Goal: Transaction & Acquisition: Book appointment/travel/reservation

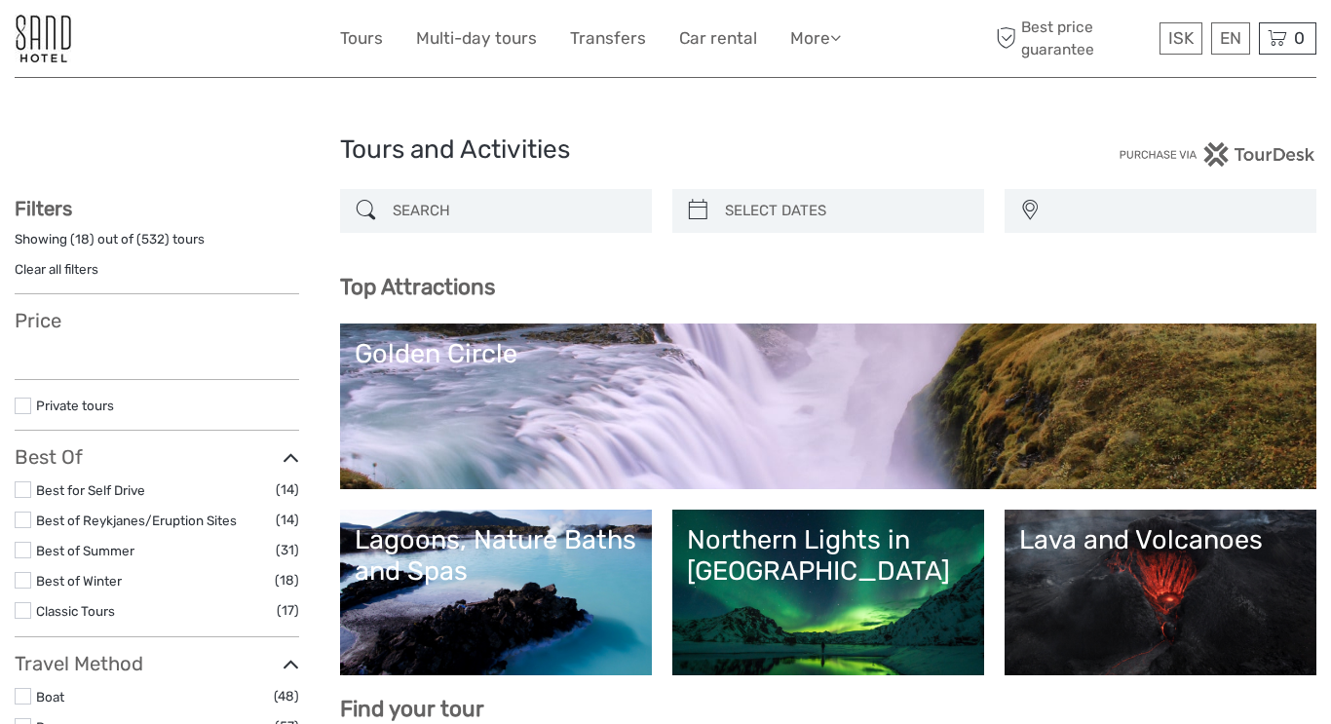
select select
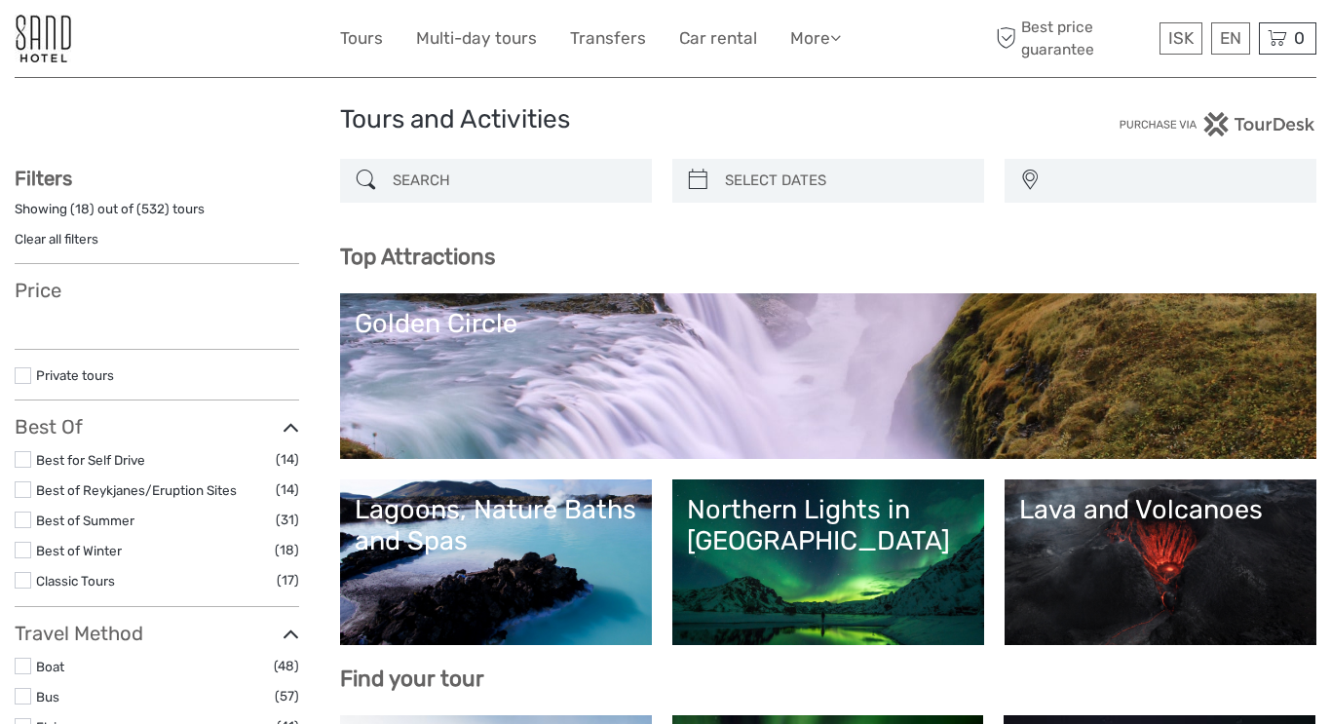
scroll to position [51, 0]
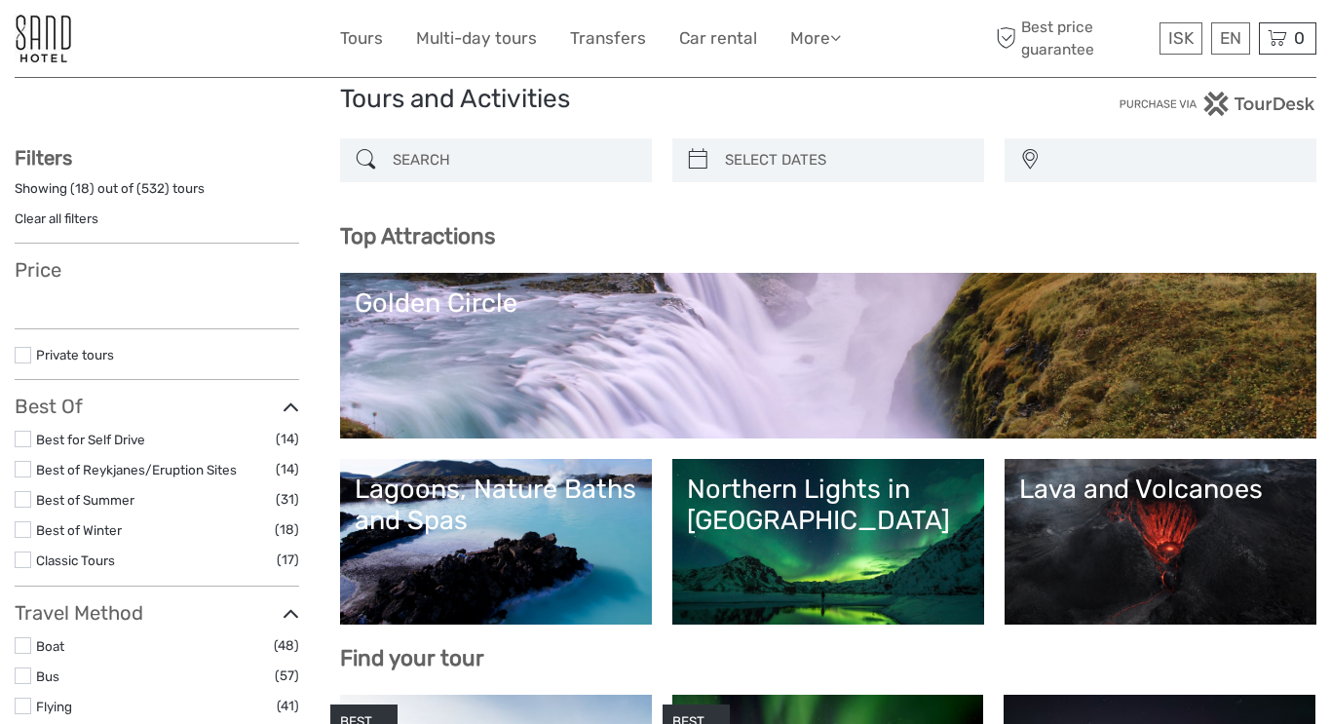
select select
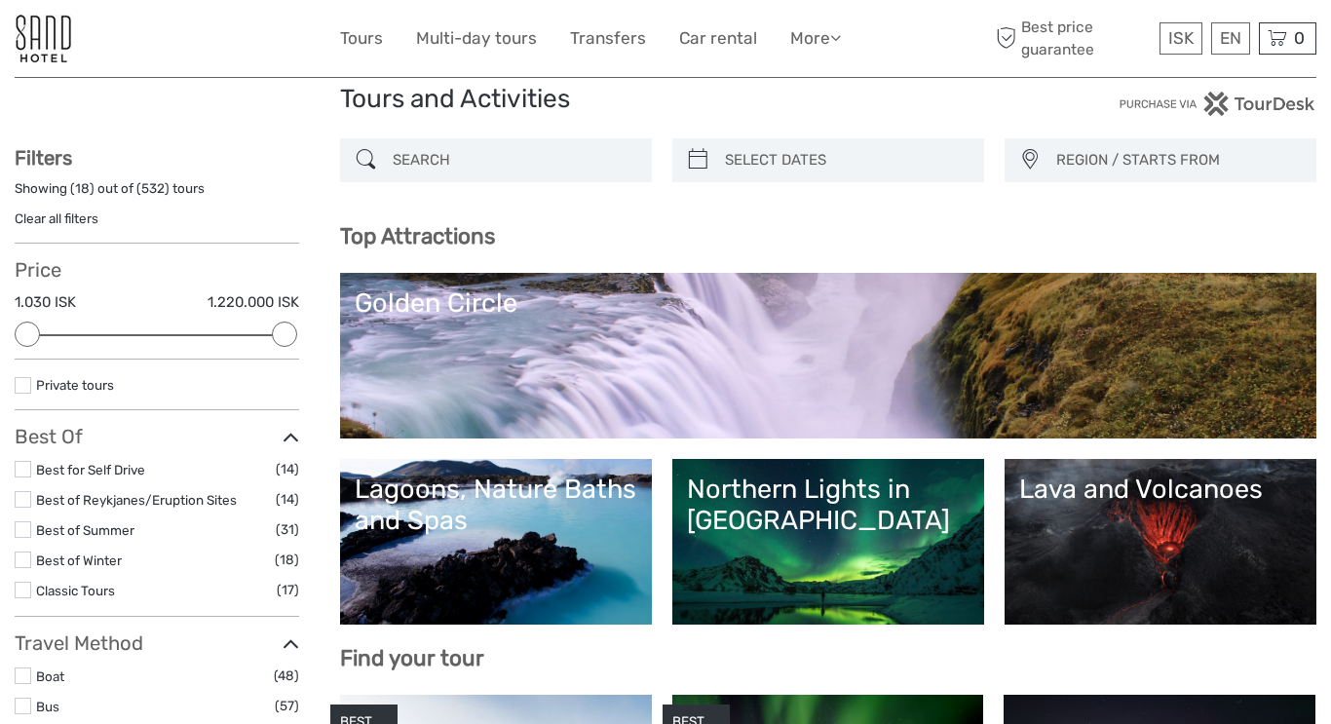
click at [831, 548] on link "Northern Lights in [GEOGRAPHIC_DATA]" at bounding box center [828, 542] width 283 height 136
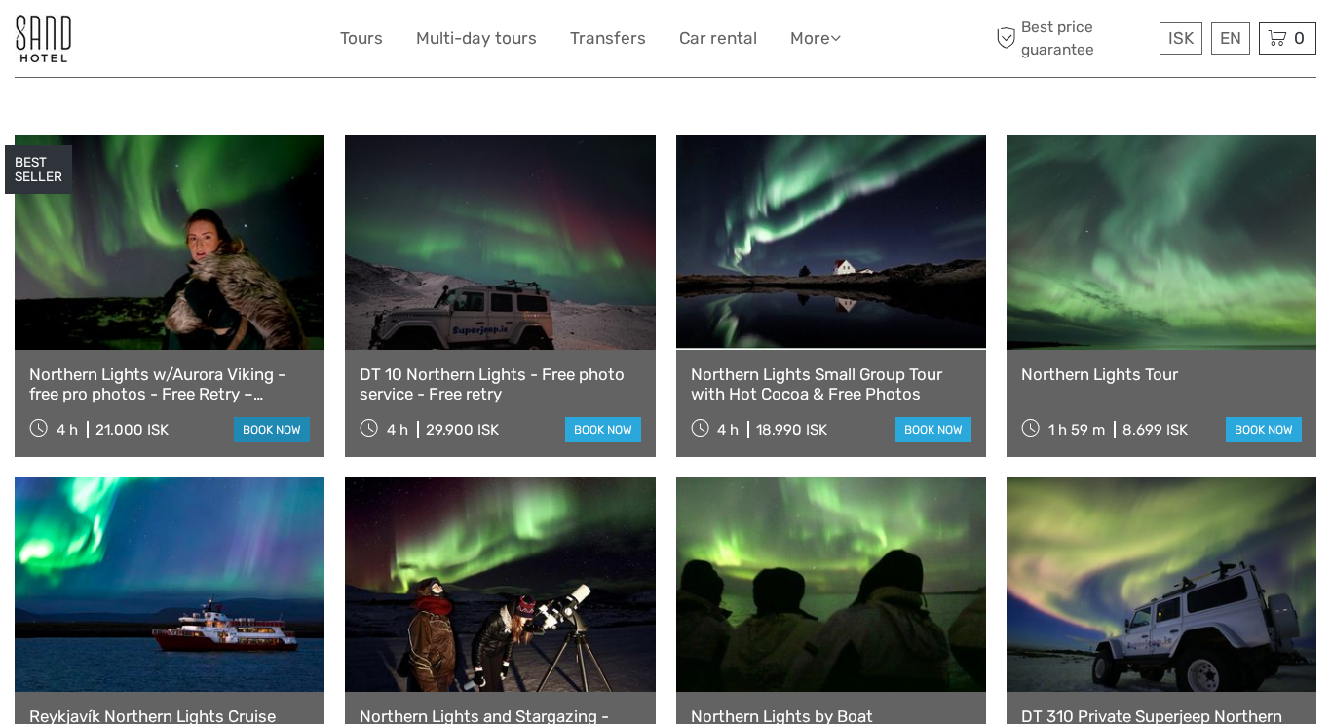
click at [260, 417] on link "book now" at bounding box center [272, 429] width 76 height 25
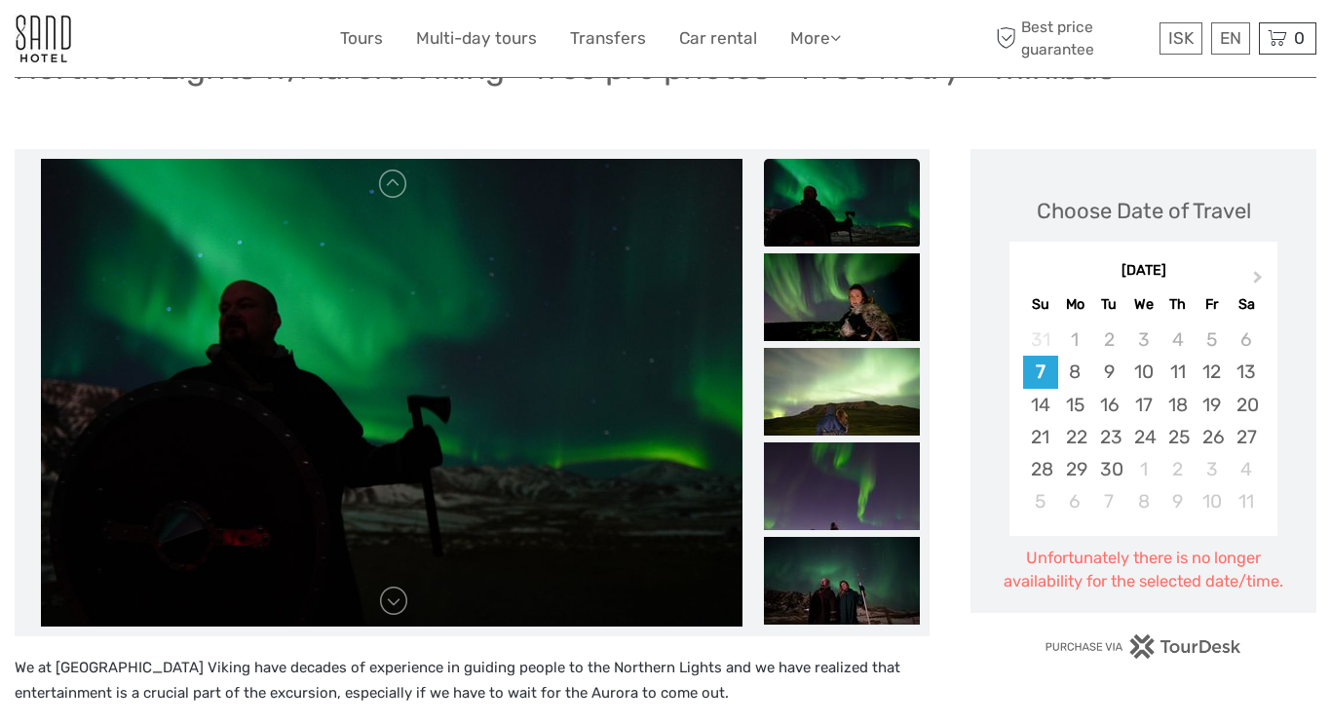
scroll to position [195, 0]
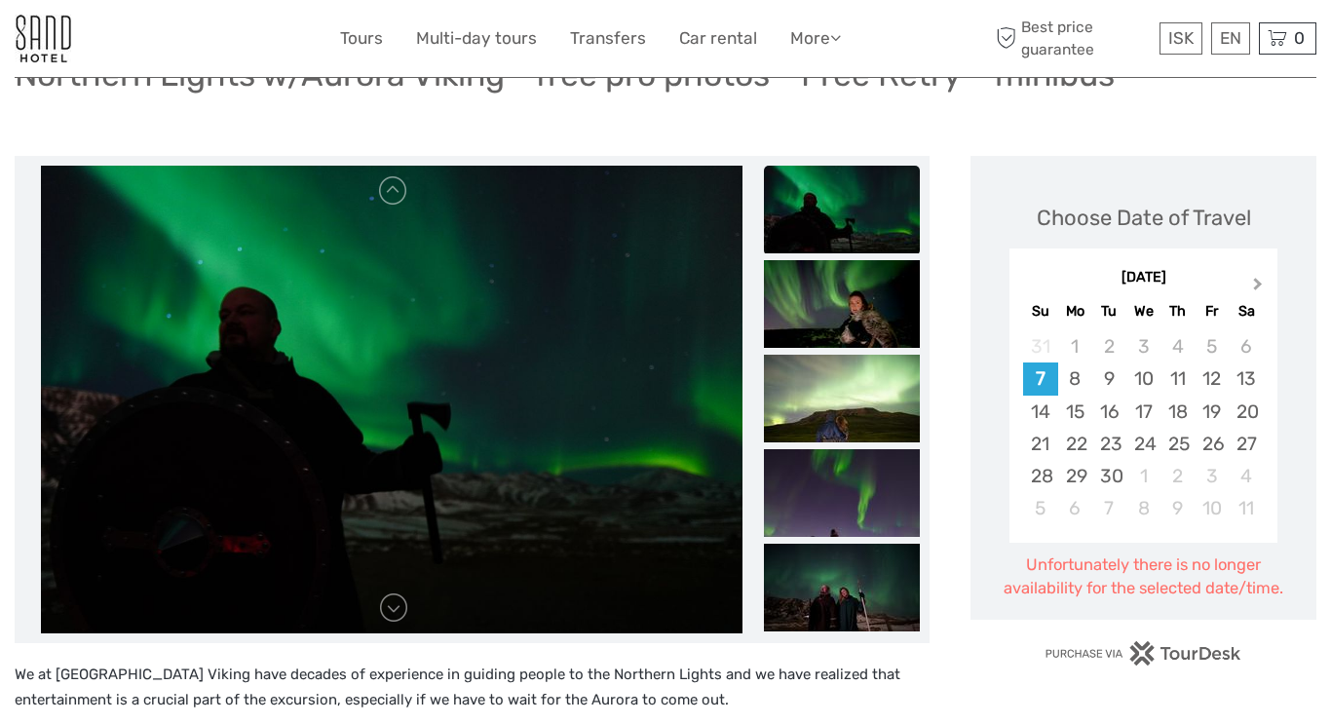
click at [1258, 274] on span "Next Month" at bounding box center [1258, 288] width 0 height 28
click at [1213, 460] on div "28" at bounding box center [1212, 476] width 34 height 32
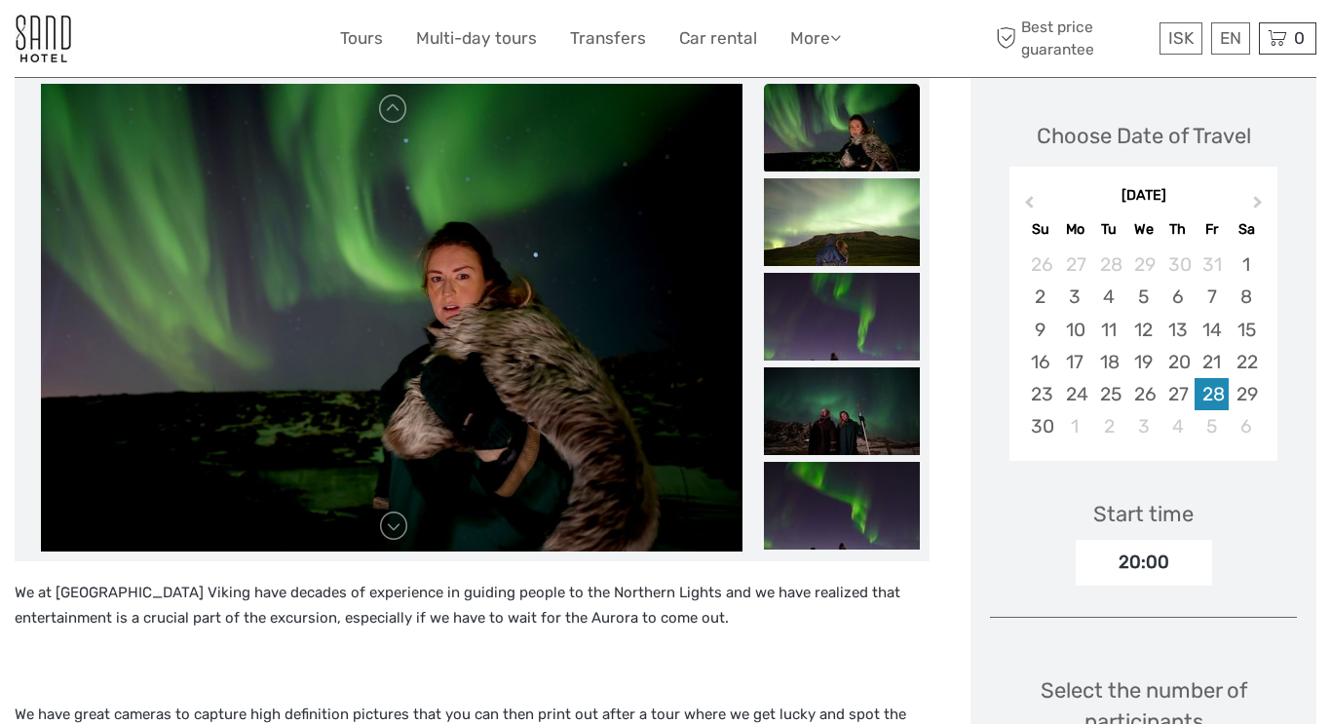
scroll to position [278, 0]
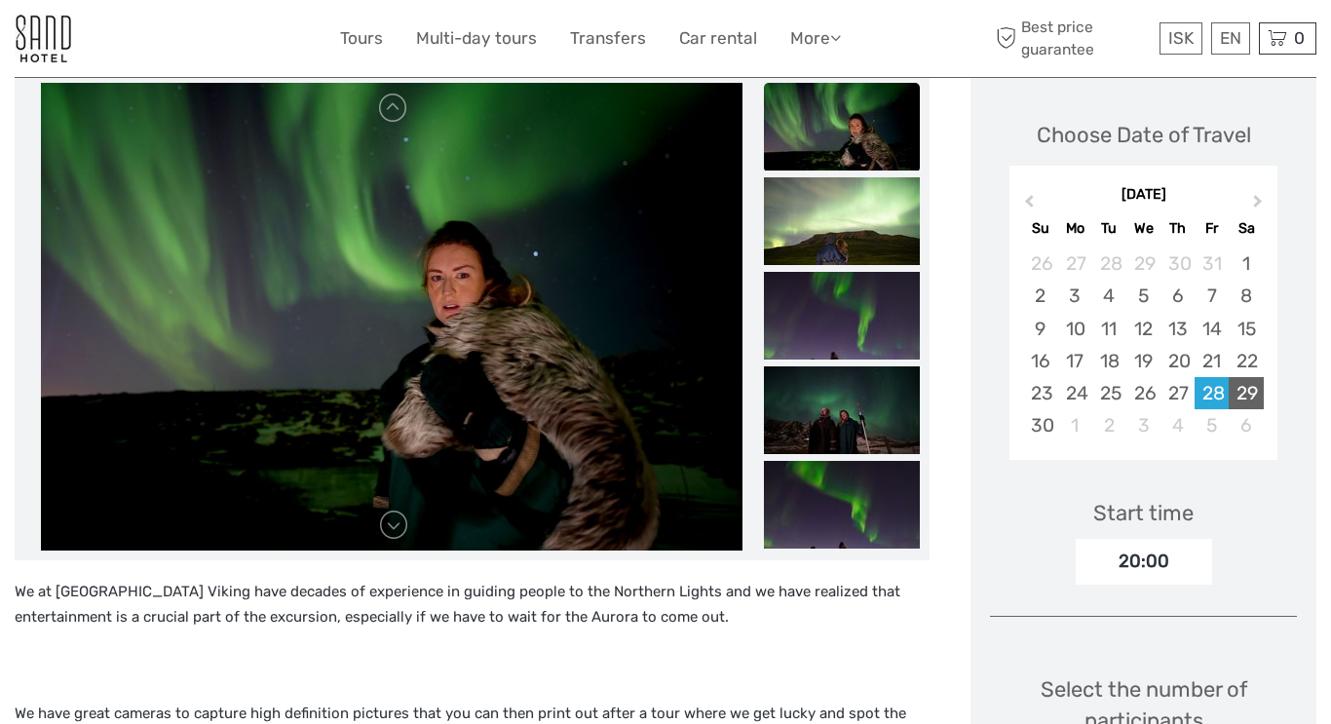
click at [1248, 377] on div "29" at bounding box center [1246, 393] width 34 height 32
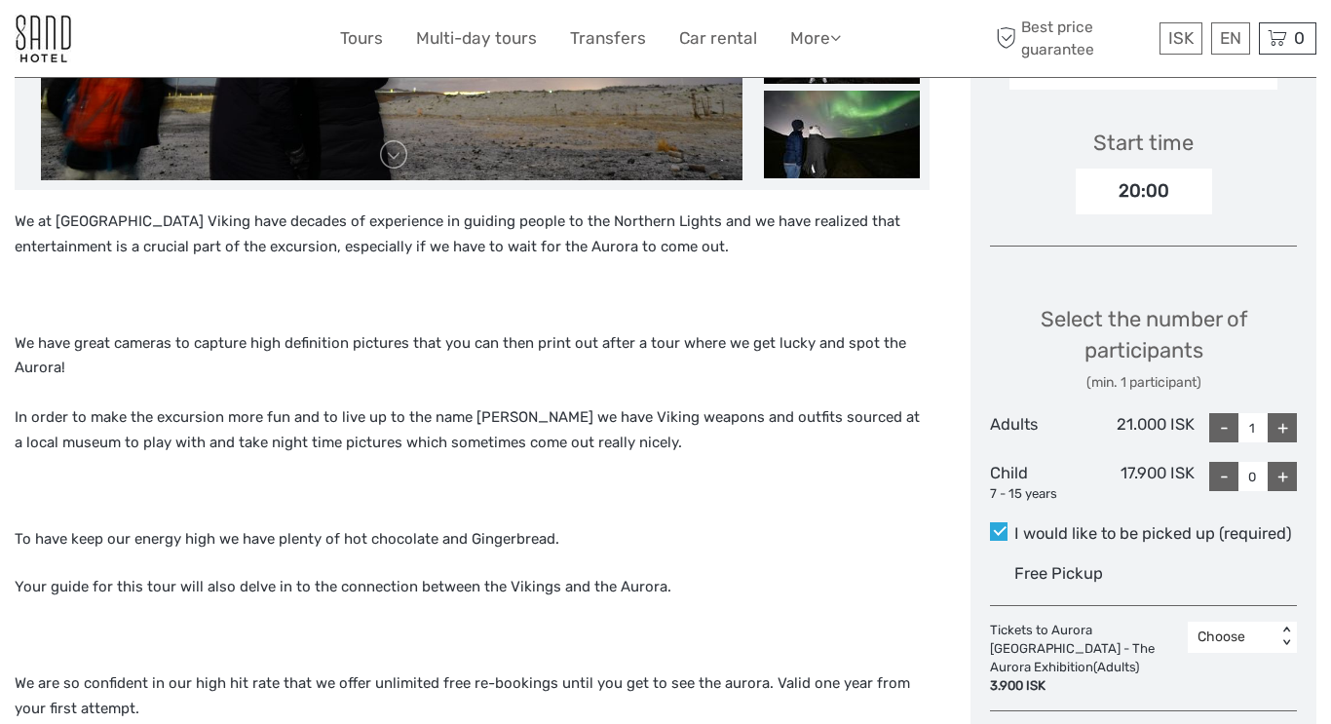
scroll to position [317, 0]
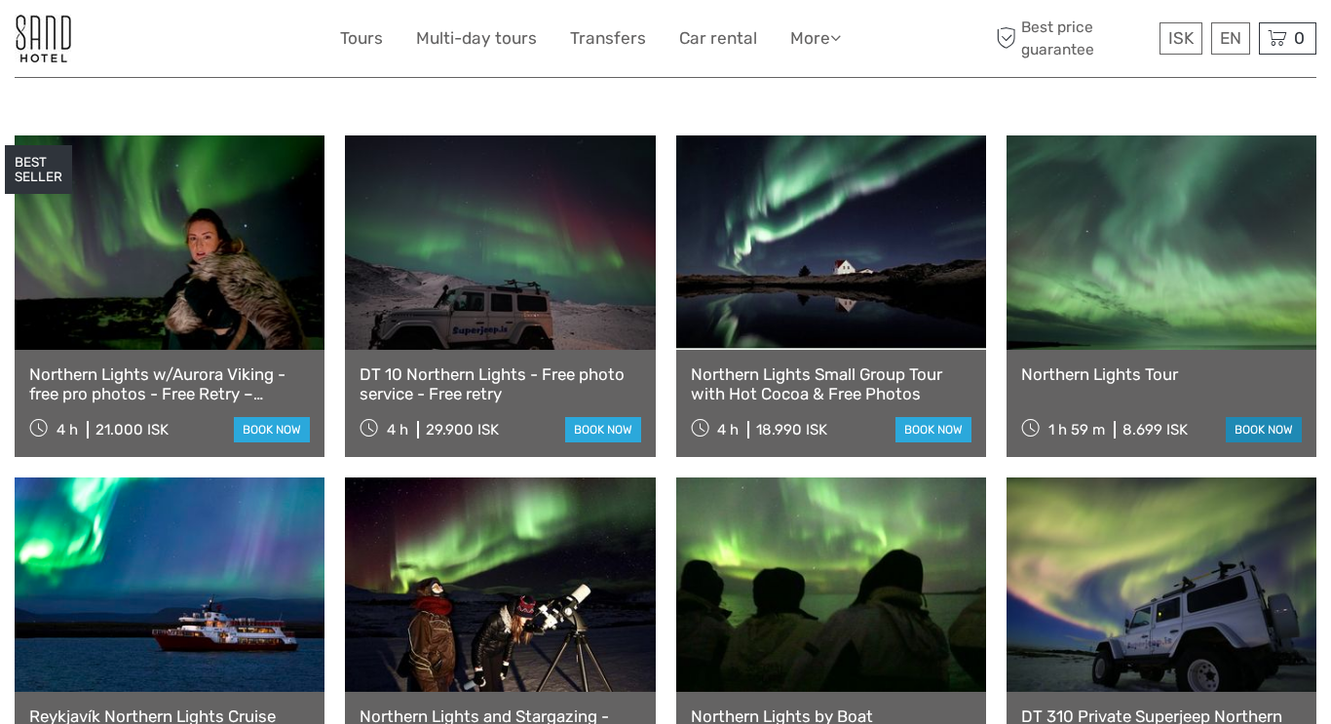
click at [1246, 417] on link "book now" at bounding box center [1264, 429] width 76 height 25
click at [259, 417] on link "book now" at bounding box center [272, 429] width 76 height 25
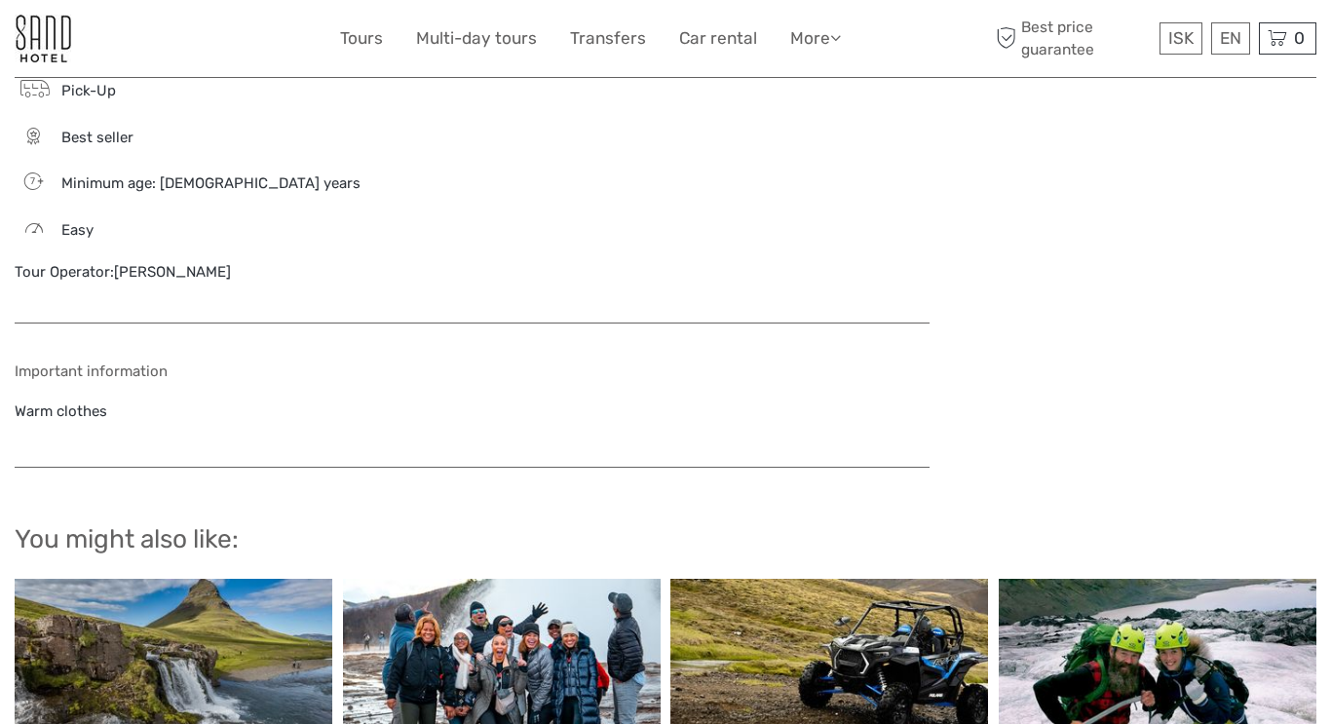
scroll to position [1727, 0]
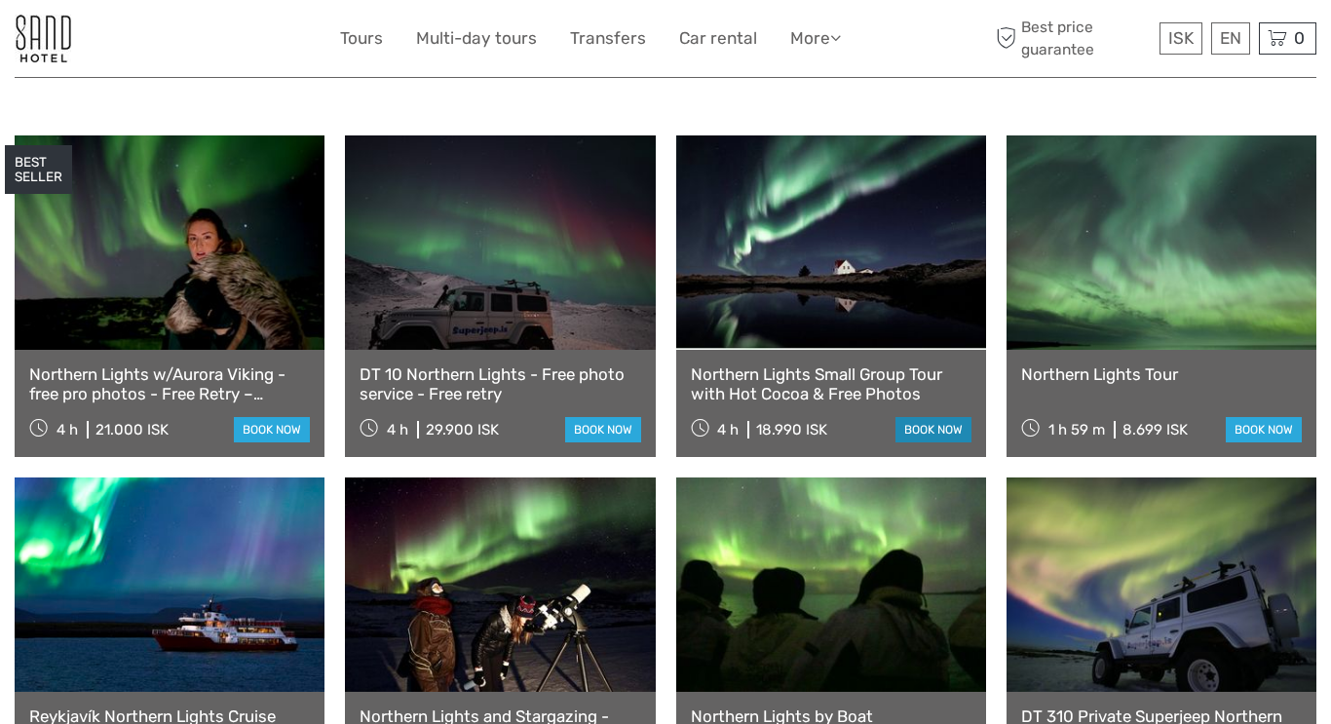
click at [916, 417] on link "book now" at bounding box center [933, 429] width 76 height 25
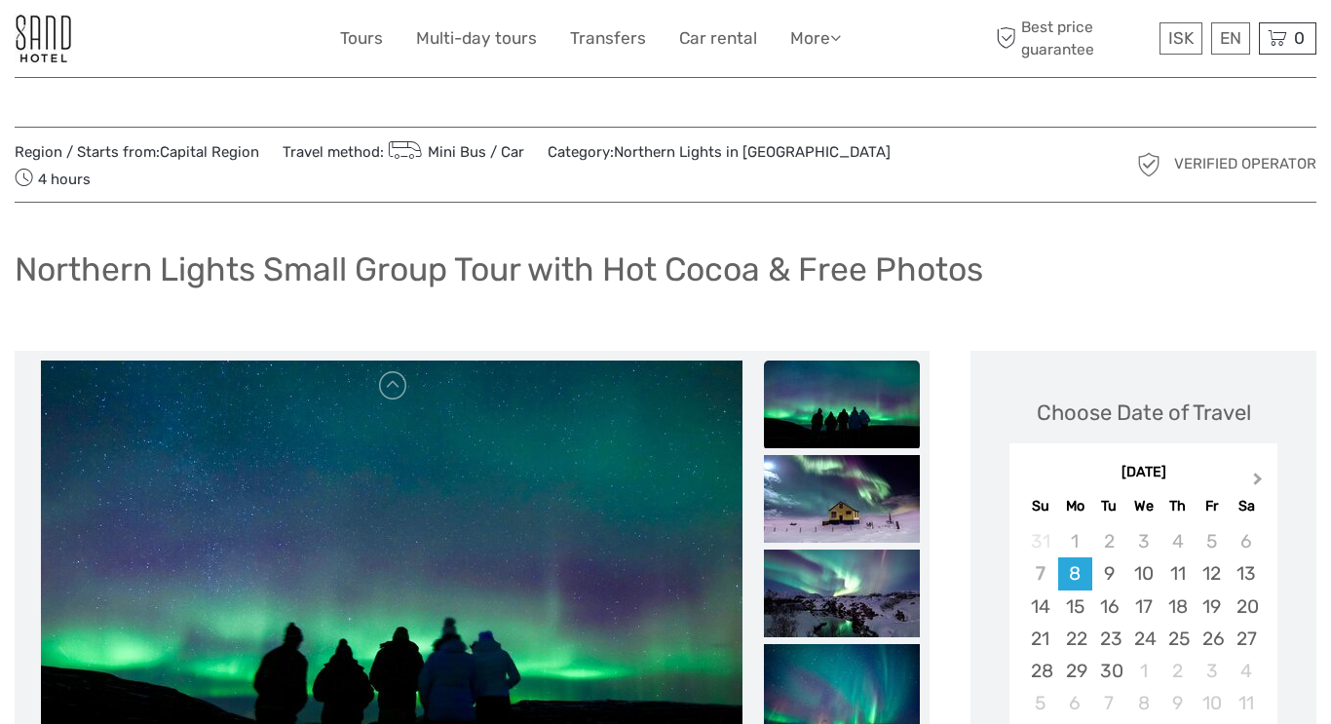
click at [1258, 469] on span "Next Month" at bounding box center [1258, 483] width 0 height 28
click at [1239, 655] on div "29" at bounding box center [1246, 671] width 34 height 32
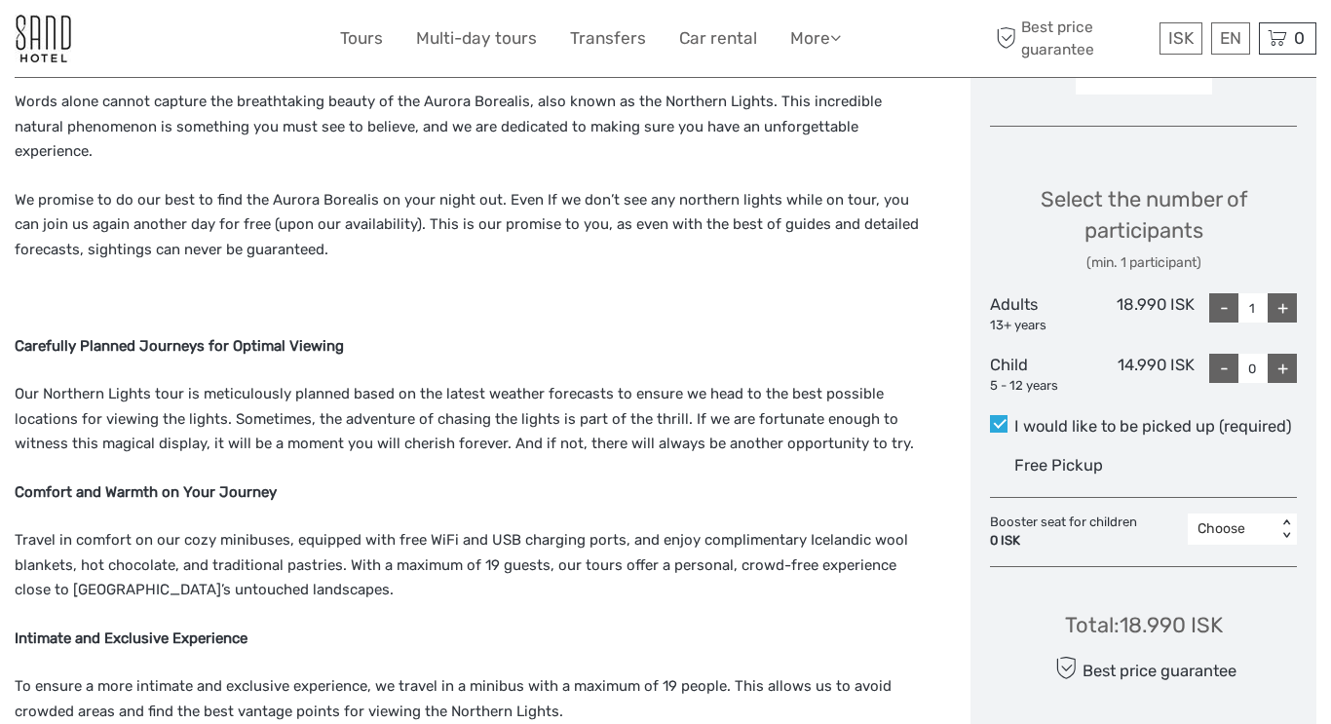
scroll to position [769, 0]
click at [1274, 292] on div "+" at bounding box center [1282, 306] width 29 height 29
type input "2"
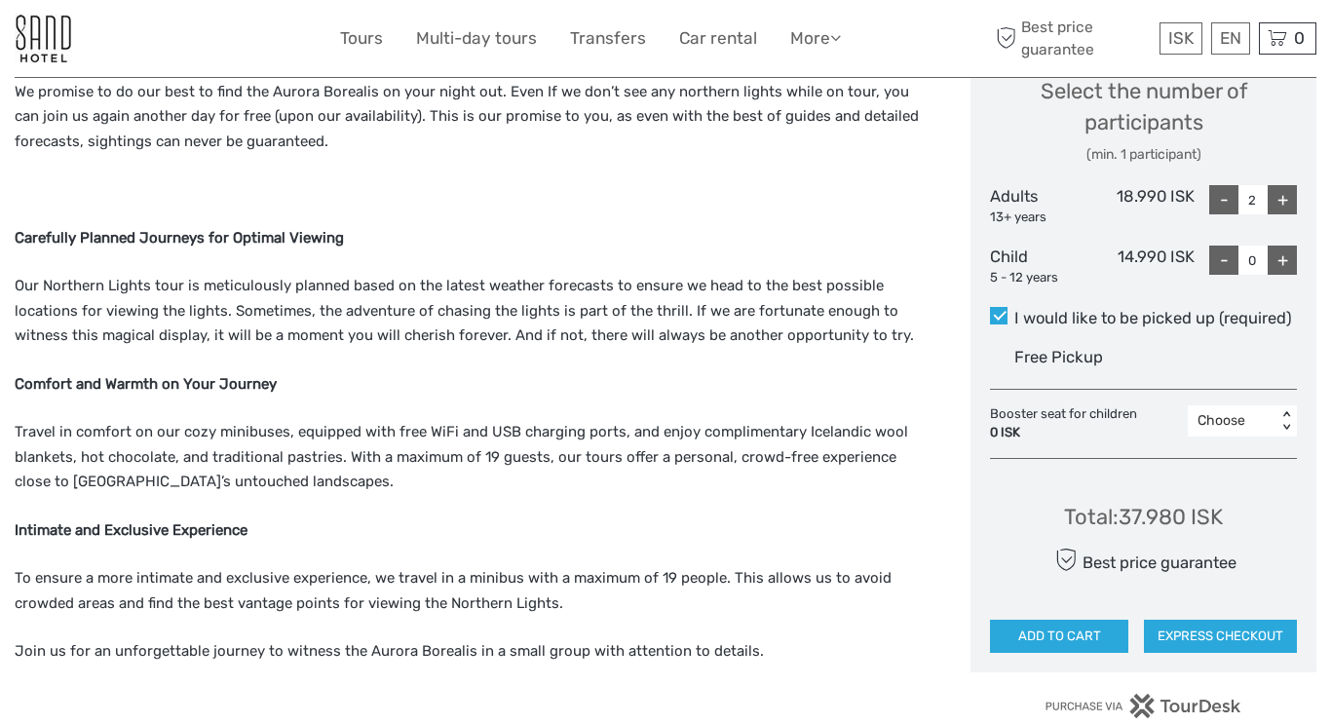
scroll to position [886, 0]
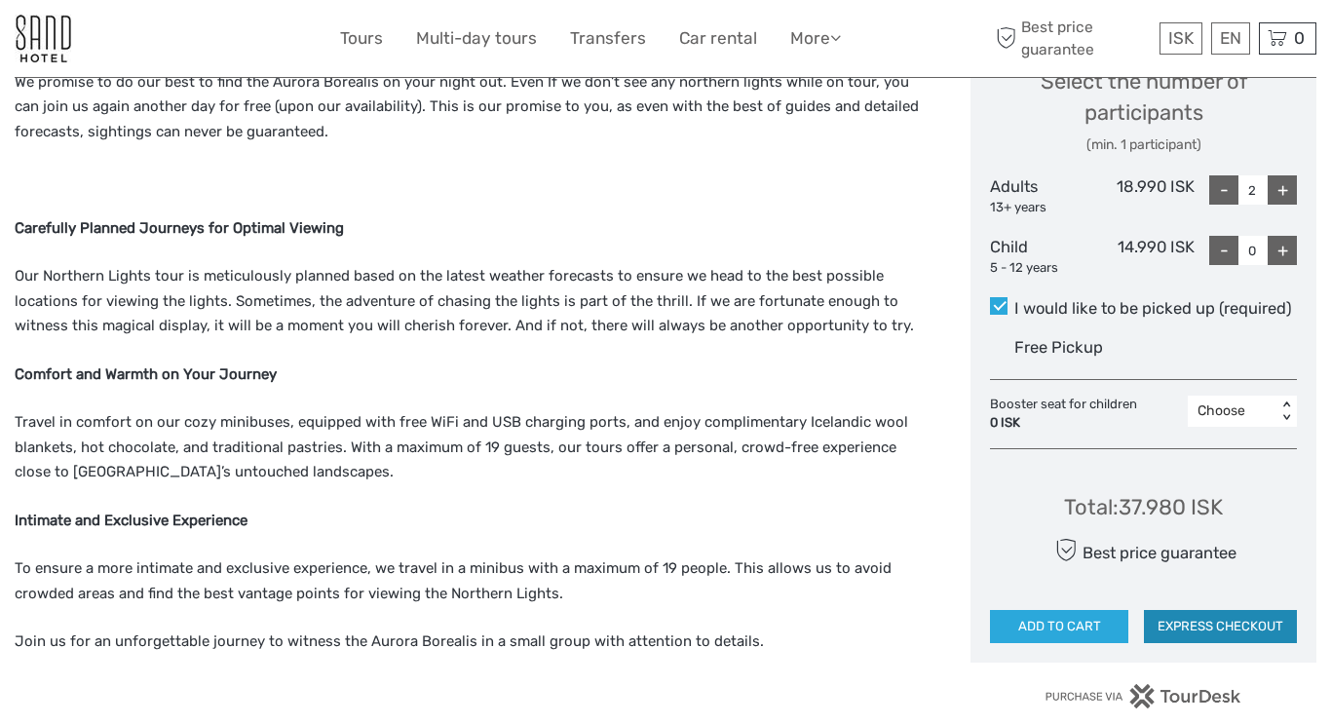
click at [1214, 610] on button "EXPRESS CHECKOUT" at bounding box center [1220, 626] width 153 height 33
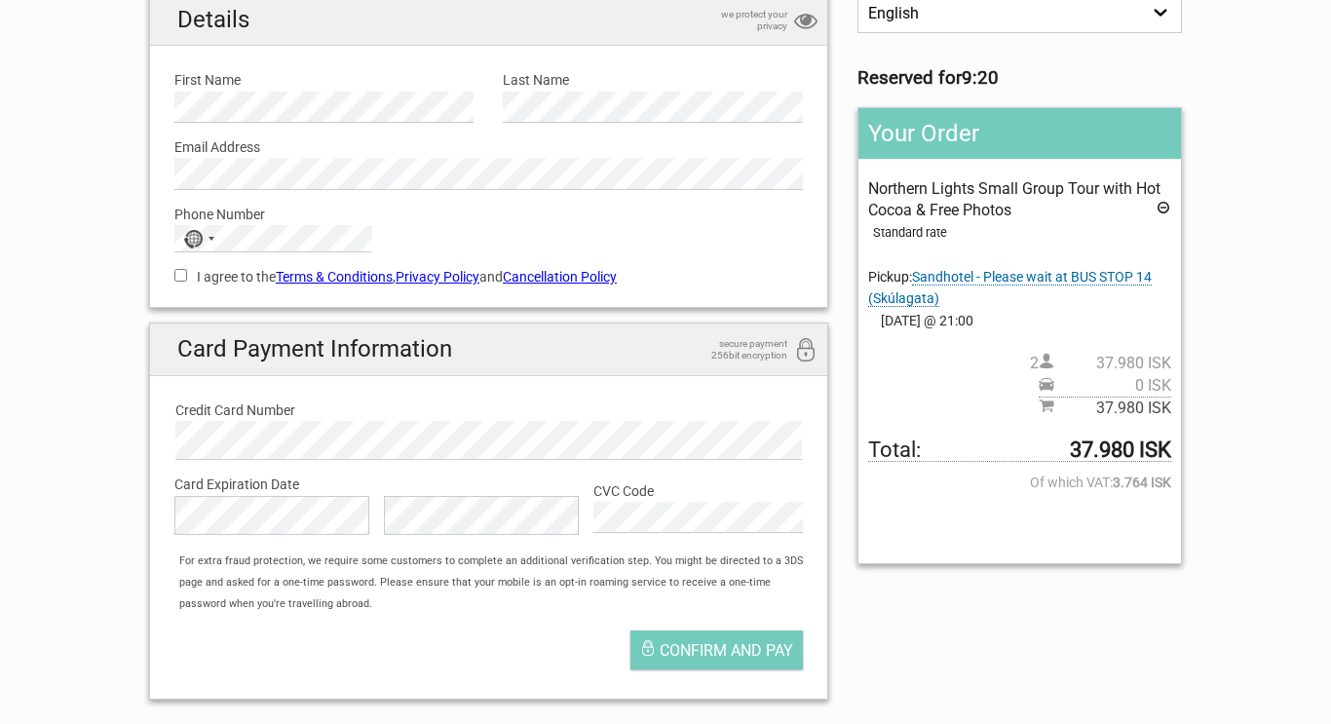
scroll to position [179, 0]
